Goal: Transaction & Acquisition: Purchase product/service

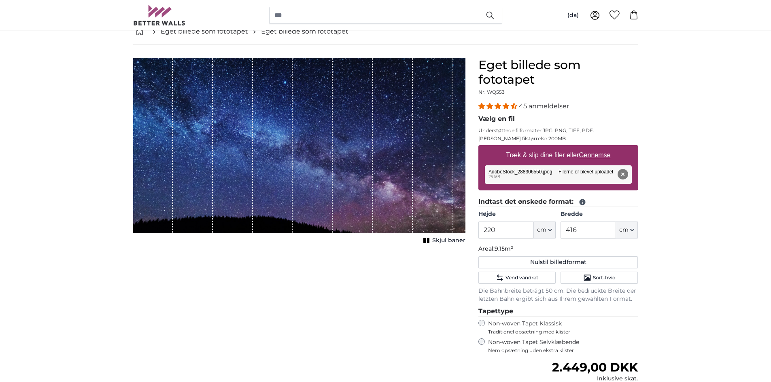
scroll to position [40, 0]
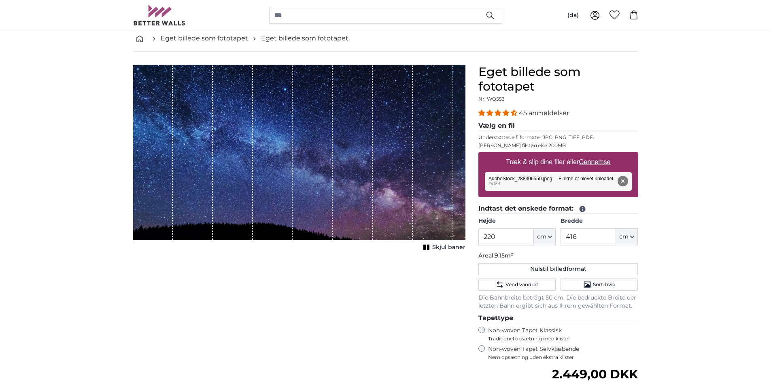
click at [448, 249] on span "Skjul baner" at bounding box center [448, 248] width 33 height 8
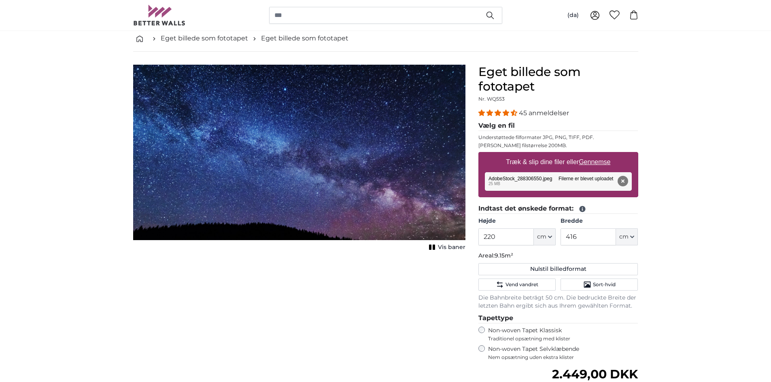
click at [448, 249] on span "Vis baner" at bounding box center [452, 248] width 28 height 8
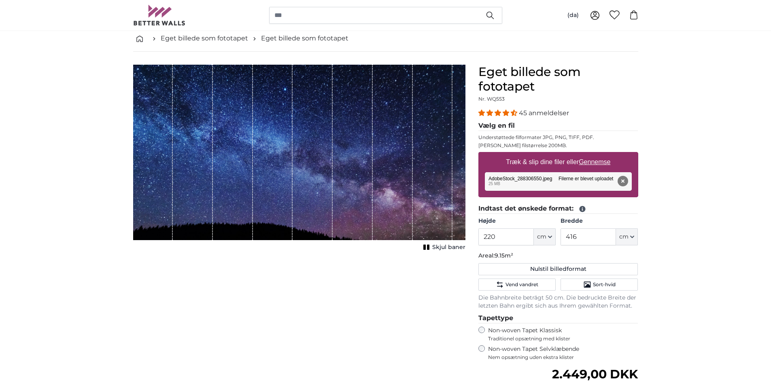
click at [546, 161] on label "Træk & slip dine filer [PERSON_NAME] Gennemse" at bounding box center [557, 162] width 111 height 16
click at [546, 155] on input "Træk & slip dine filer [PERSON_NAME] Gennemse" at bounding box center [558, 153] width 160 height 2
type input "**********"
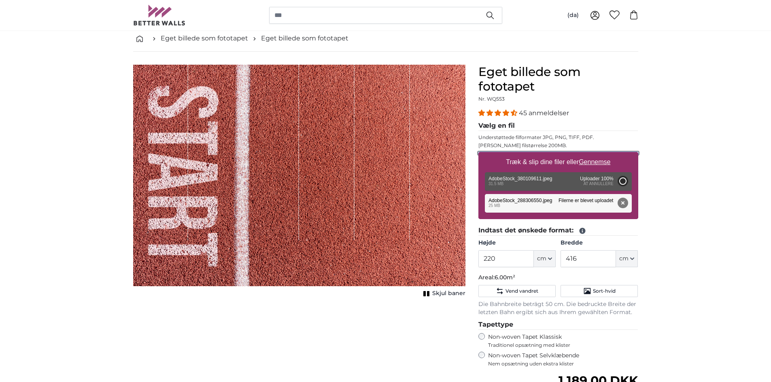
type input "200"
type input "300"
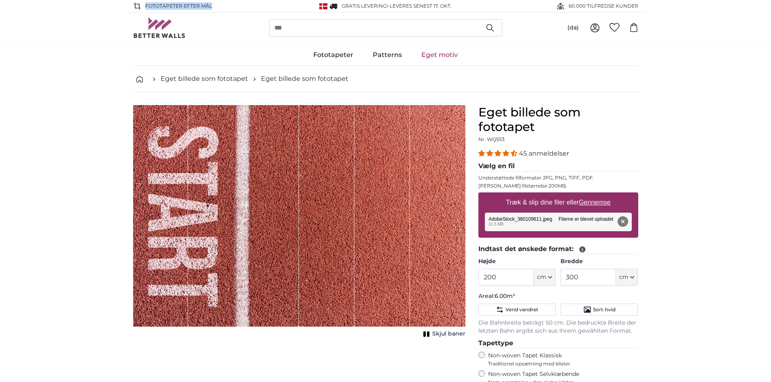
drag, startPoint x: 221, startPoint y: 6, endPoint x: 144, endPoint y: 9, distance: 76.9
click at [144, 9] on div "FOTOTAPETER EFTER MÅL" at bounding box center [217, 6] width 168 height 12
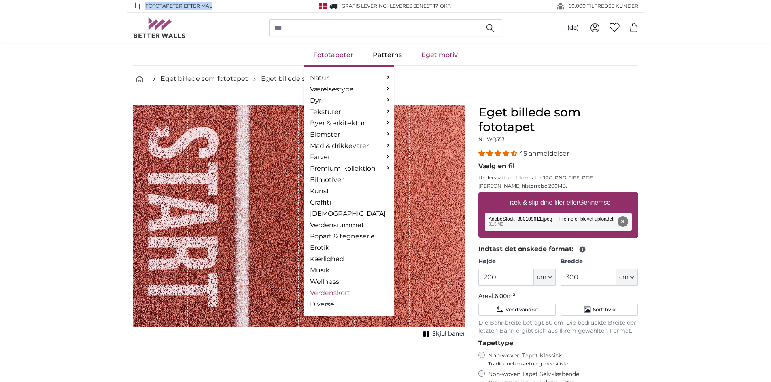
click at [331, 295] on link "Verdenskort" at bounding box center [349, 293] width 78 height 10
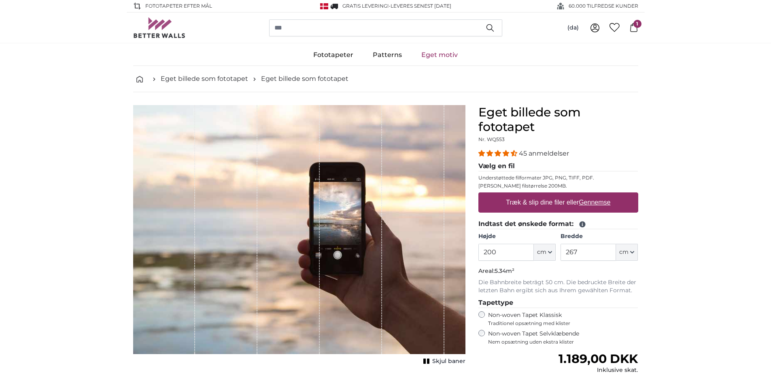
click at [544, 203] on label "Træk & slip dine filer [PERSON_NAME] Gennemse" at bounding box center [557, 203] width 111 height 16
click at [544, 195] on input "Træk & slip dine filer [PERSON_NAME] Gennemse" at bounding box center [558, 194] width 160 height 2
type input "**********"
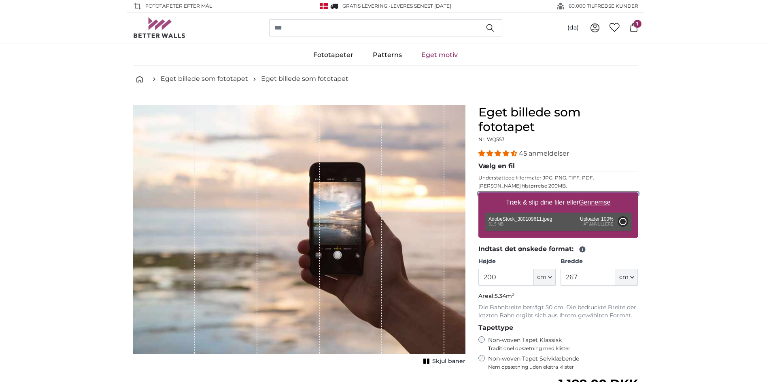
type input "300"
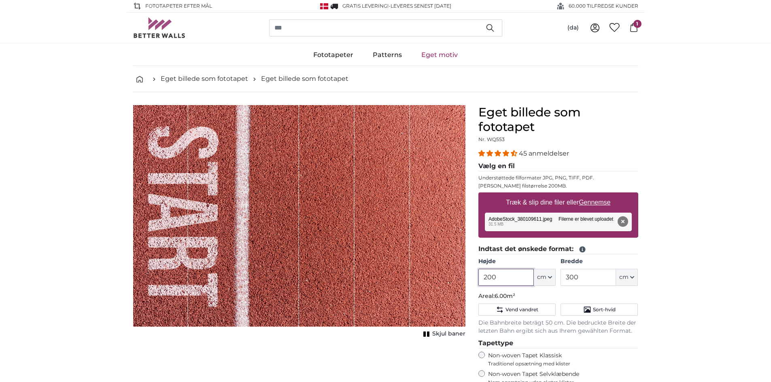
drag, startPoint x: 470, startPoint y: 280, endPoint x: 458, endPoint y: 280, distance: 11.3
click at [458, 280] on product-detail "Afbryd Beskær billede Skjul baner Eget billede som fototapet Nr. WQ553 45 anmel…" at bounding box center [386, 308] width 518 height 432
type input "250"
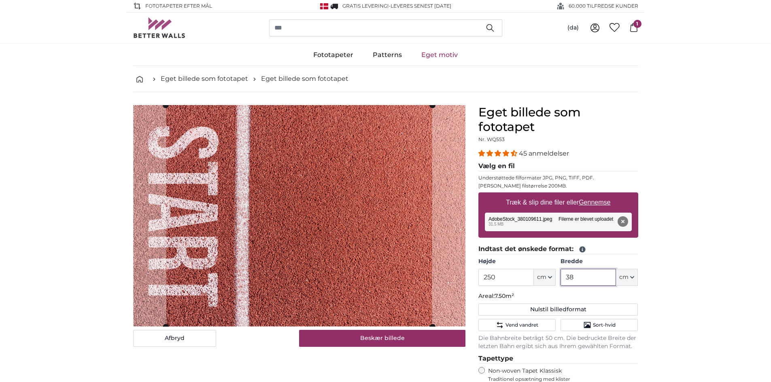
type input "380"
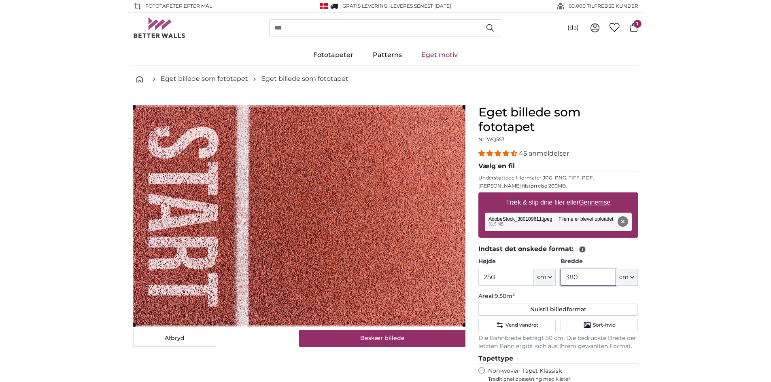
drag, startPoint x: 583, startPoint y: 280, endPoint x: 551, endPoint y: 281, distance: 32.4
click at [551, 282] on div "Højde 250 ft cm Centimeter (cm) Inches (inch) Feet (ft. in.) Bredde 380 ft cm C…" at bounding box center [558, 272] width 160 height 28
type input "400"
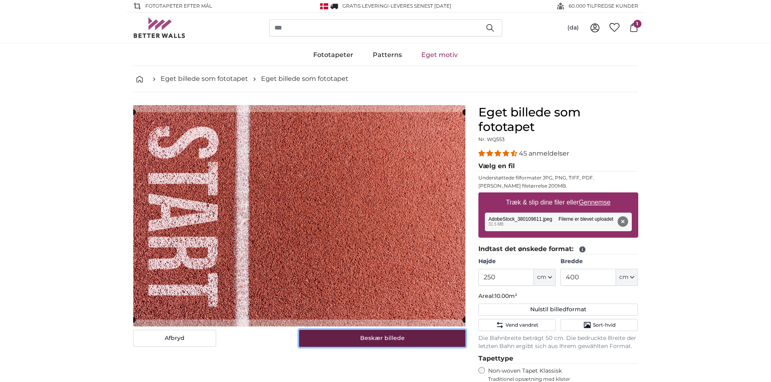
click at [416, 341] on button "Beskær billede" at bounding box center [382, 338] width 166 height 17
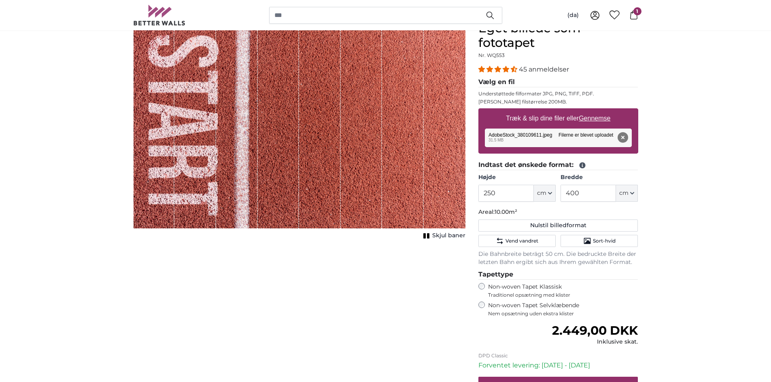
scroll to position [121, 0]
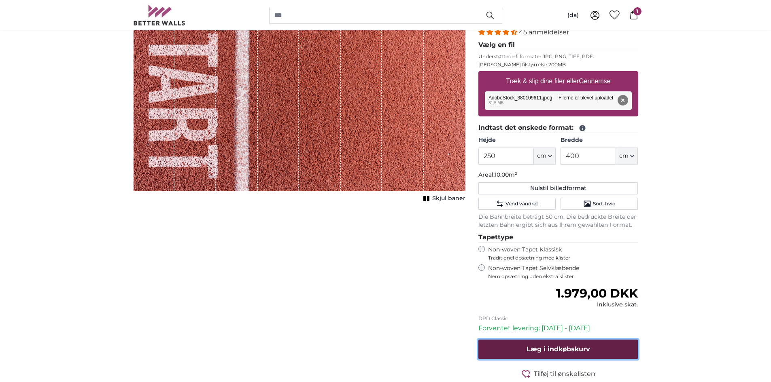
click at [568, 348] on span "Læg i indkøbskurv" at bounding box center [558, 349] width 64 height 8
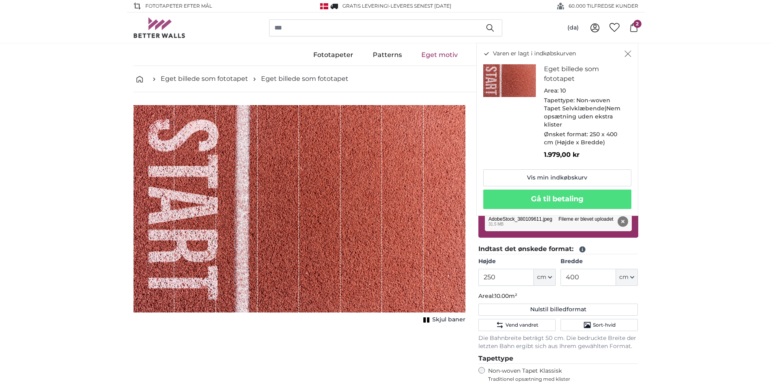
click at [629, 52] on icon "Luk" at bounding box center [627, 54] width 7 height 6
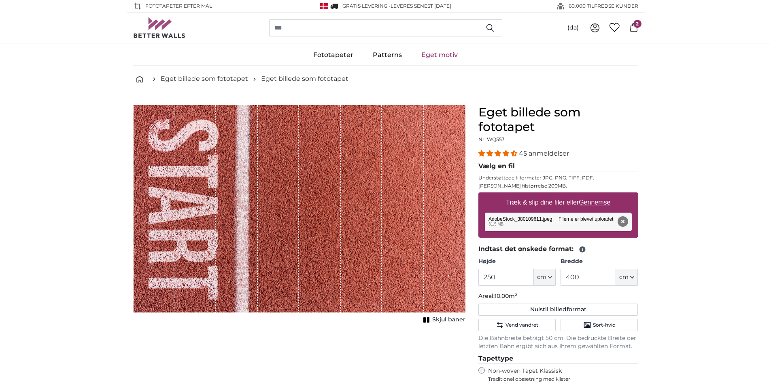
click at [456, 319] on span "Skjul baner" at bounding box center [448, 320] width 33 height 8
click at [456, 319] on span "Vis baner" at bounding box center [452, 320] width 28 height 8
click at [445, 53] on link "Eget motiv" at bounding box center [439, 54] width 56 height 21
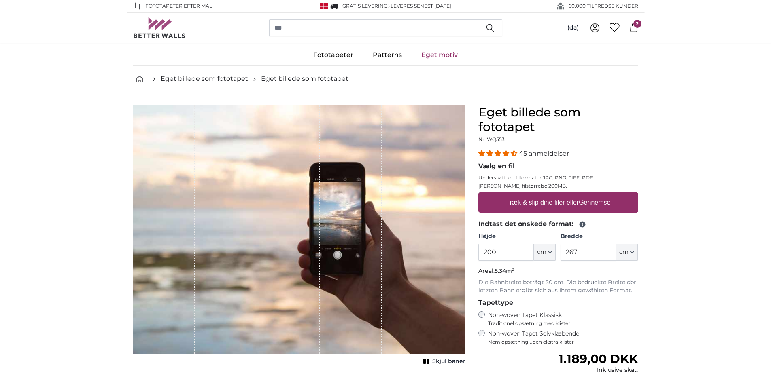
click at [589, 202] on u "Gennemse" at bounding box center [594, 202] width 32 height 7
click at [589, 195] on input "Træk & slip dine filer [PERSON_NAME] Gennemse" at bounding box center [558, 194] width 160 height 2
type input "**********"
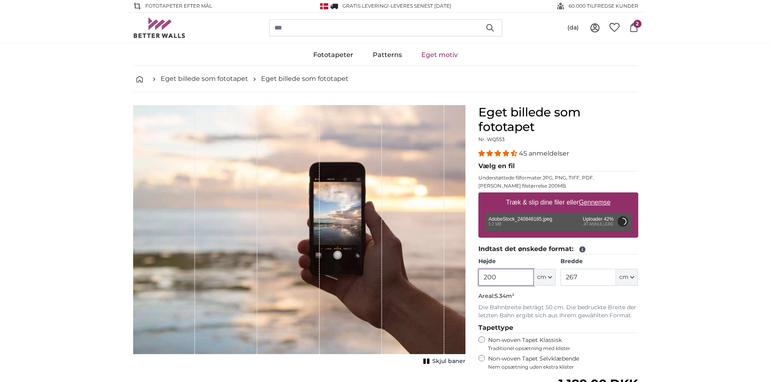
drag, startPoint x: 502, startPoint y: 277, endPoint x: 461, endPoint y: 278, distance: 41.7
click at [461, 278] on product-detail "Afbryd Beskær billede Skjul baner Eget billede som fototapet Nr. WQ553 45 anmel…" at bounding box center [386, 300] width 518 height 417
type input "2005"
type input "356"
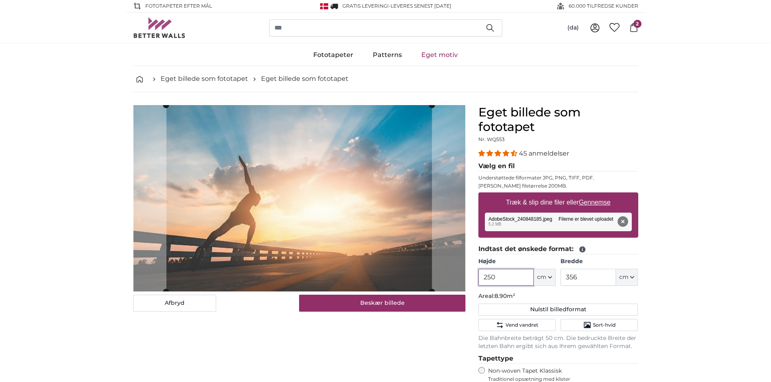
type input "250"
drag, startPoint x: 584, startPoint y: 276, endPoint x: 547, endPoint y: 277, distance: 36.8
click at [547, 277] on div "Højde 250 ft cm Centimeter (cm) Inches (inch) Feet (ft. in.) Bredde 356 ft cm C…" at bounding box center [558, 272] width 160 height 28
type input "450"
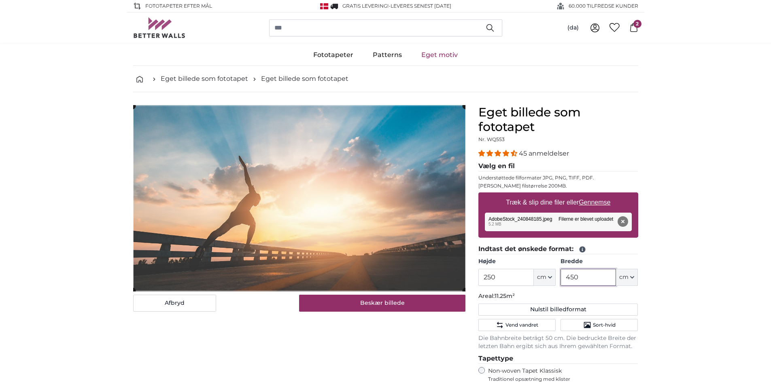
type input "450"
click at [538, 201] on label "Træk & slip dine filer [PERSON_NAME] Gennemse" at bounding box center [557, 203] width 111 height 16
click at [538, 195] on input "Træk & slip dine filer [PERSON_NAME] Gennemse" at bounding box center [558, 194] width 160 height 2
type input "**********"
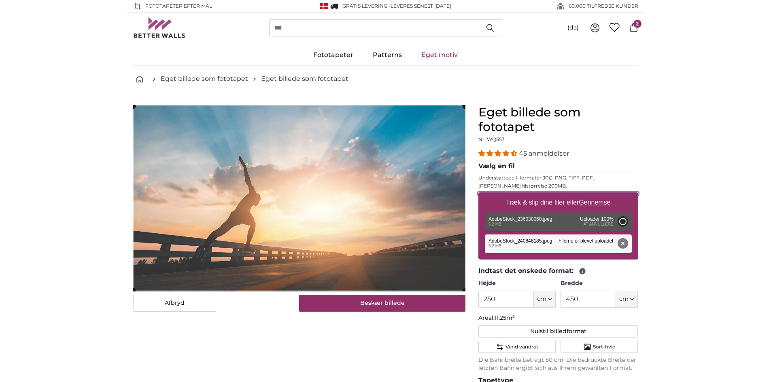
type input "200"
type input "300"
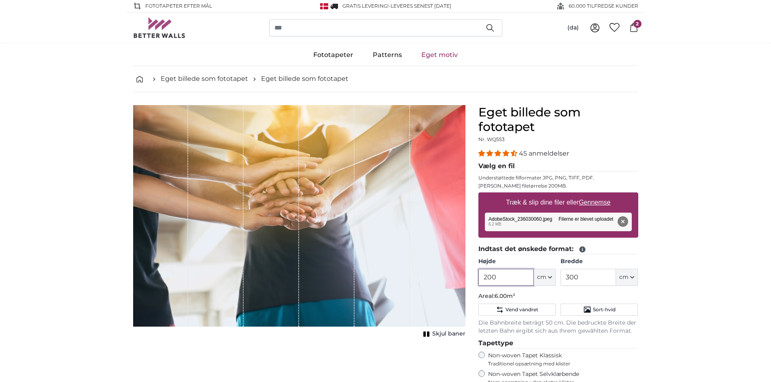
drag, startPoint x: 505, startPoint y: 280, endPoint x: 453, endPoint y: 279, distance: 51.4
click at [453, 279] on product-detail "Afbryd Beskær billede Skjul baner Eget billede som fototapet Nr. WQ553 45 anmel…" at bounding box center [386, 308] width 518 height 432
type input "250"
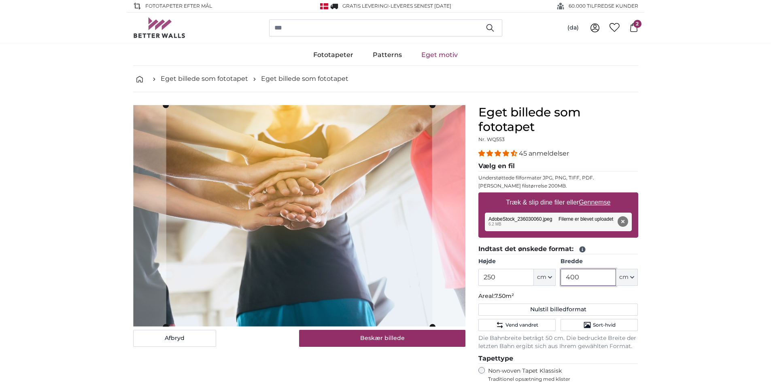
type input "400"
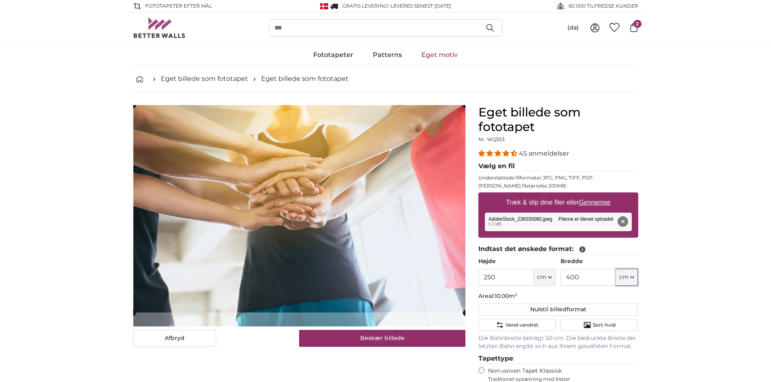
click at [381, 223] on cropper-handle at bounding box center [299, 209] width 332 height 208
click at [398, 339] on button "Beskær billede" at bounding box center [382, 338] width 166 height 17
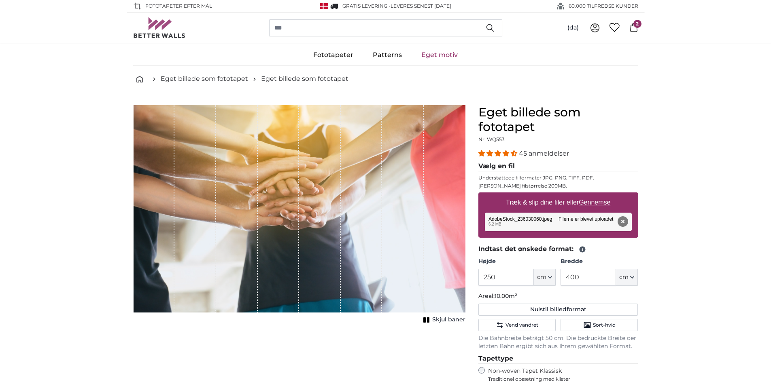
click at [631, 28] on icon at bounding box center [633, 27] width 9 height 9
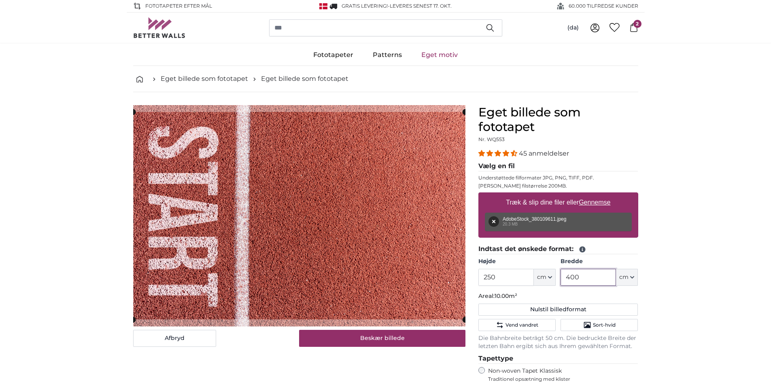
drag, startPoint x: 594, startPoint y: 279, endPoint x: 555, endPoint y: 279, distance: 38.8
click at [555, 279] on div "Højde 250 ft cm Centimeter (cm) Inches (inch) Feet (ft. in.) Bredde 400 ft cm C…" at bounding box center [558, 272] width 160 height 28
type input "78"
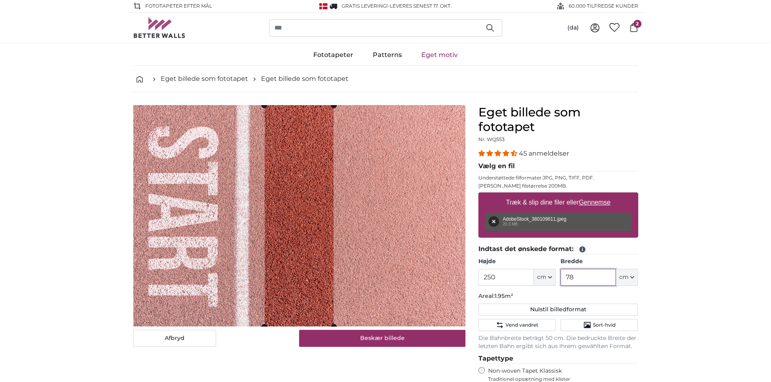
type input "7"
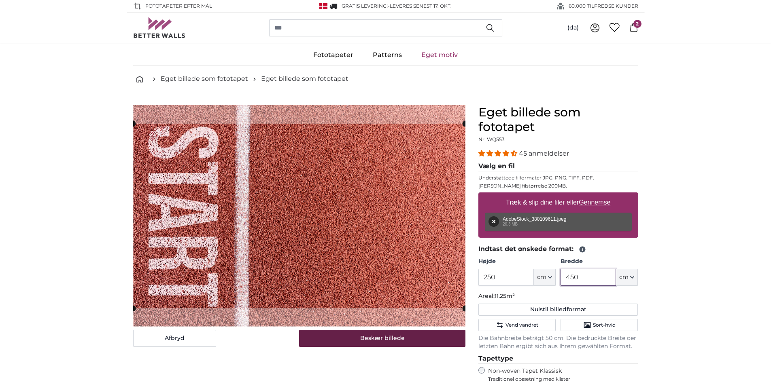
type input "450"
click at [398, 341] on button "Beskær billede" at bounding box center [382, 338] width 166 height 17
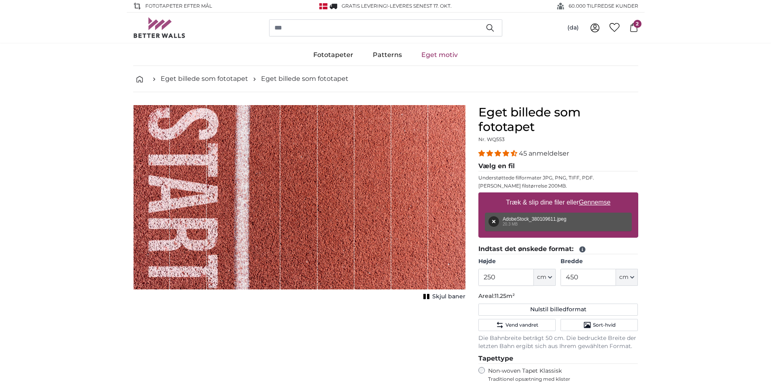
click at [561, 200] on label "Træk & slip dine filer [PERSON_NAME] Gennemse" at bounding box center [557, 203] width 111 height 16
click at [561, 195] on input "Træk & slip dine filer [PERSON_NAME] Gennemse" at bounding box center [558, 194] width 160 height 2
type input "**********"
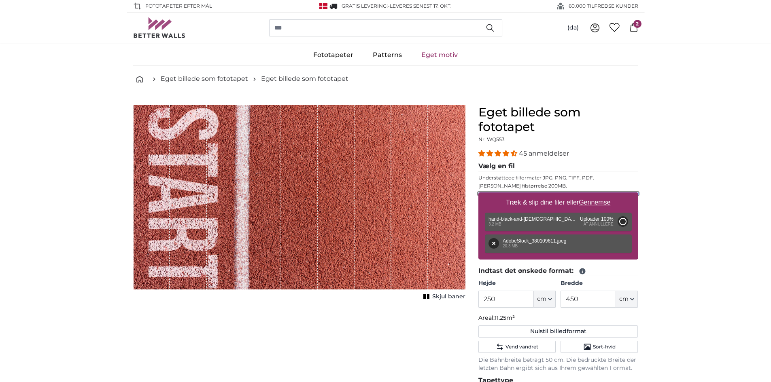
type input "200"
type input "300"
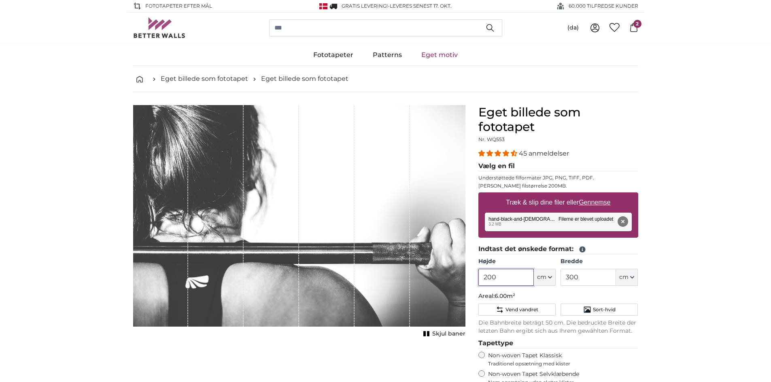
drag, startPoint x: 499, startPoint y: 280, endPoint x: 475, endPoint y: 280, distance: 24.7
click at [475, 280] on div "Eget billede som fototapet Nr. WQ553 45 anmeldelser Vælg en fil Understøttede f…" at bounding box center [558, 315] width 173 height 420
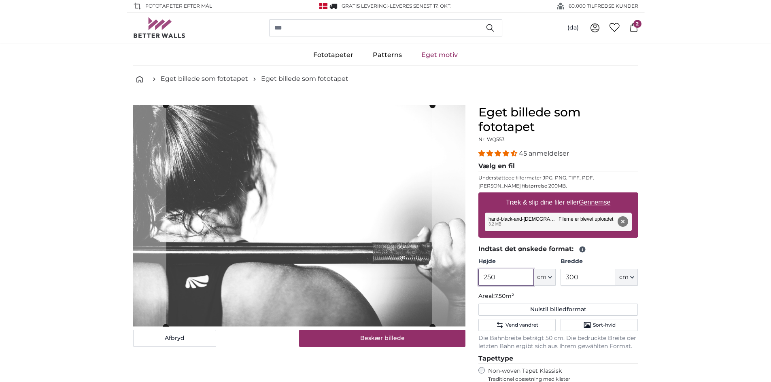
type input "250"
drag, startPoint x: 589, startPoint y: 281, endPoint x: 551, endPoint y: 281, distance: 38.4
click at [551, 281] on div "Højde 250 ft cm Centimeter (cm) Inches (inch) Feet (ft. in.) Bredde 300 ft cm C…" at bounding box center [558, 272] width 160 height 28
type input "420"
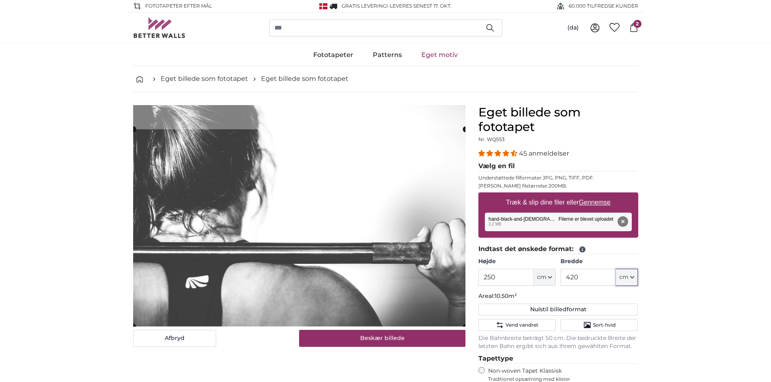
click at [278, 215] on cropper-handle at bounding box center [299, 228] width 332 height 198
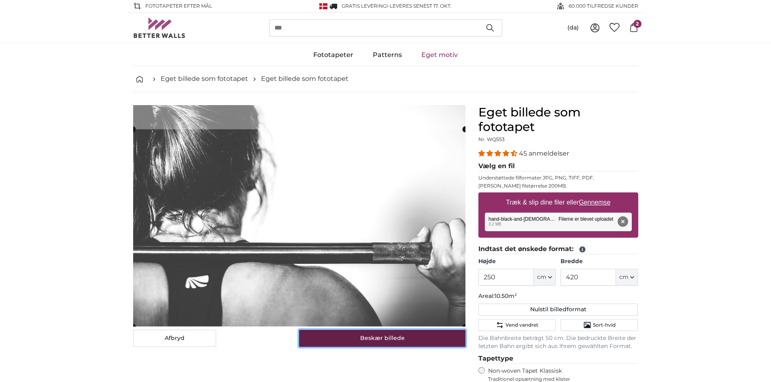
click at [372, 344] on button "Beskær billede" at bounding box center [382, 338] width 166 height 17
